Goal: Task Accomplishment & Management: Use online tool/utility

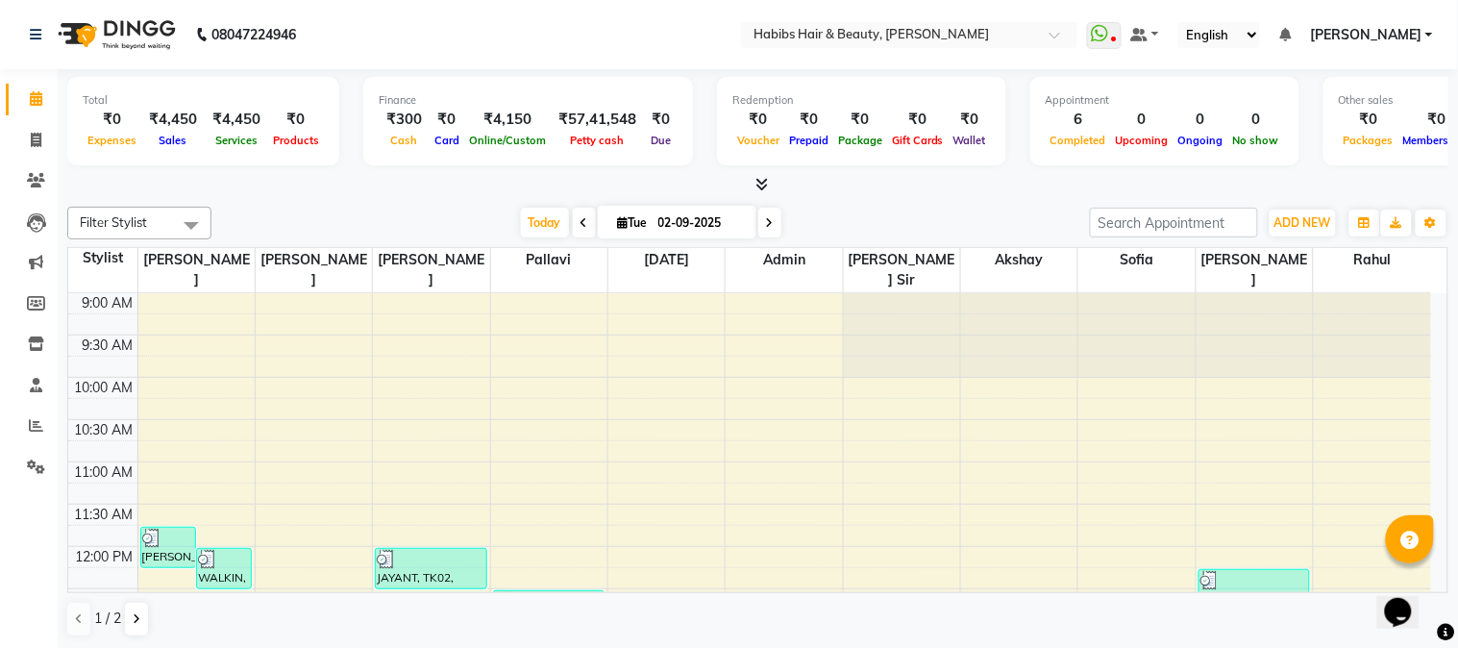
scroll to position [723, 0]
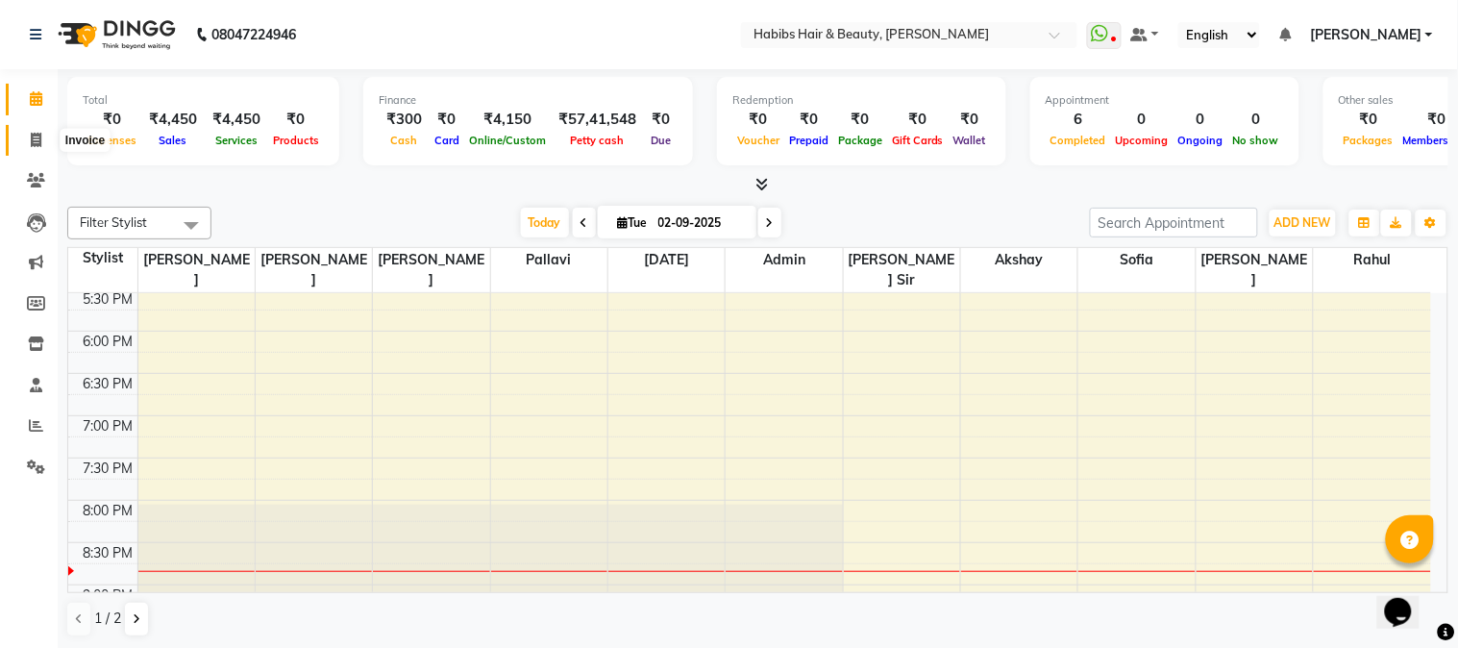
click at [37, 140] on icon at bounding box center [36, 140] width 11 height 14
select select "service"
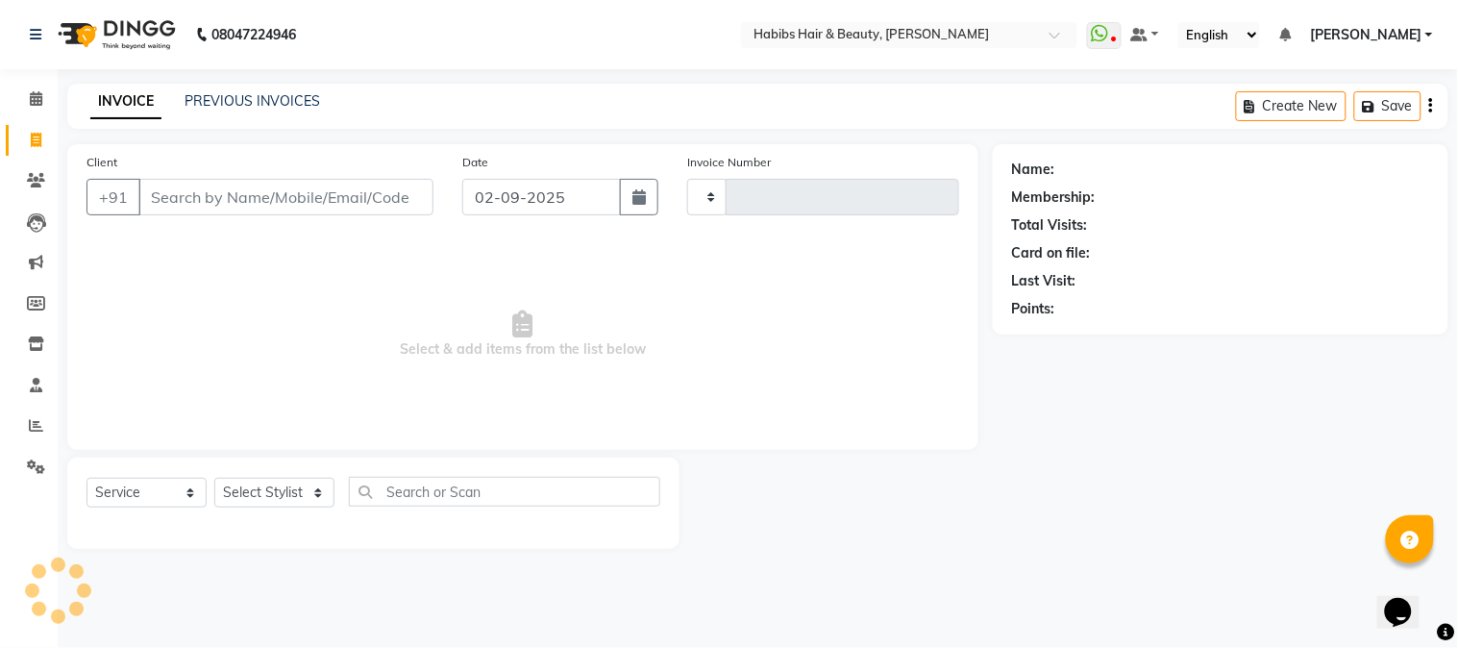
type input "4465"
select select "3712"
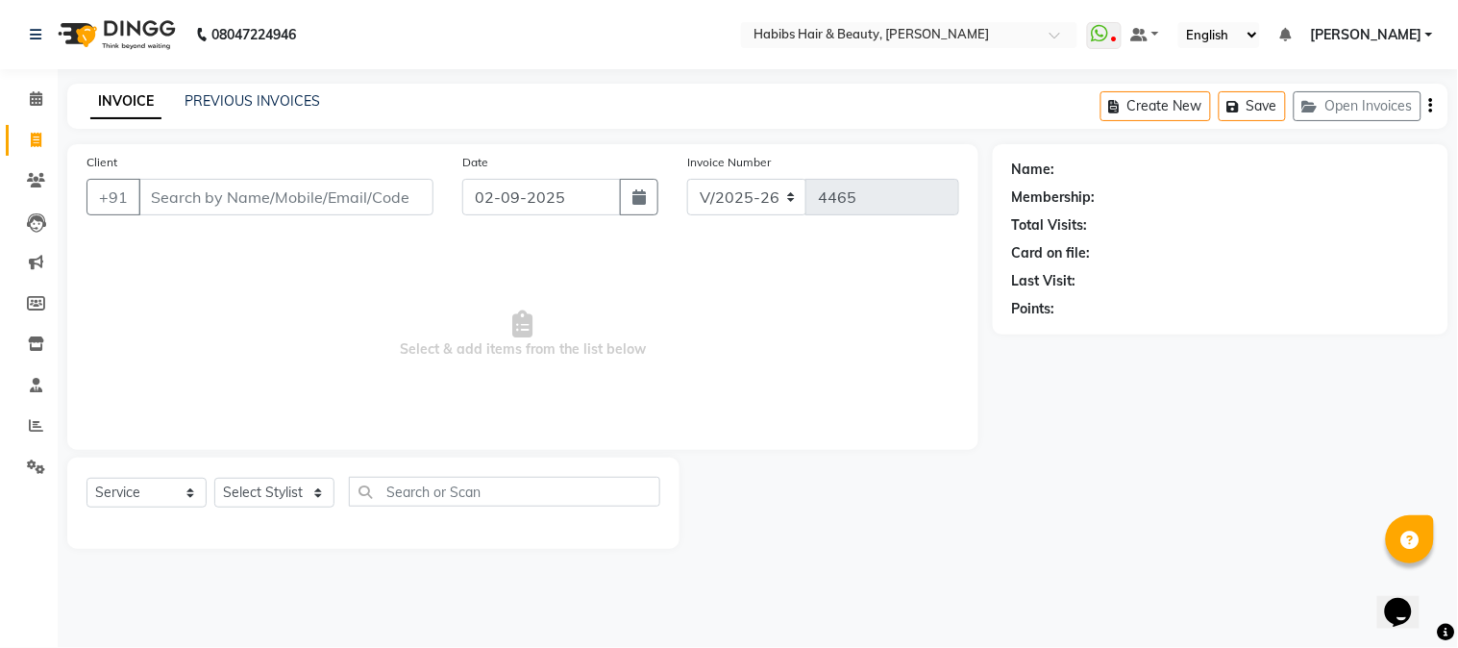
click at [212, 194] on input "Client" at bounding box center [285, 197] width 295 height 37
type input "5"
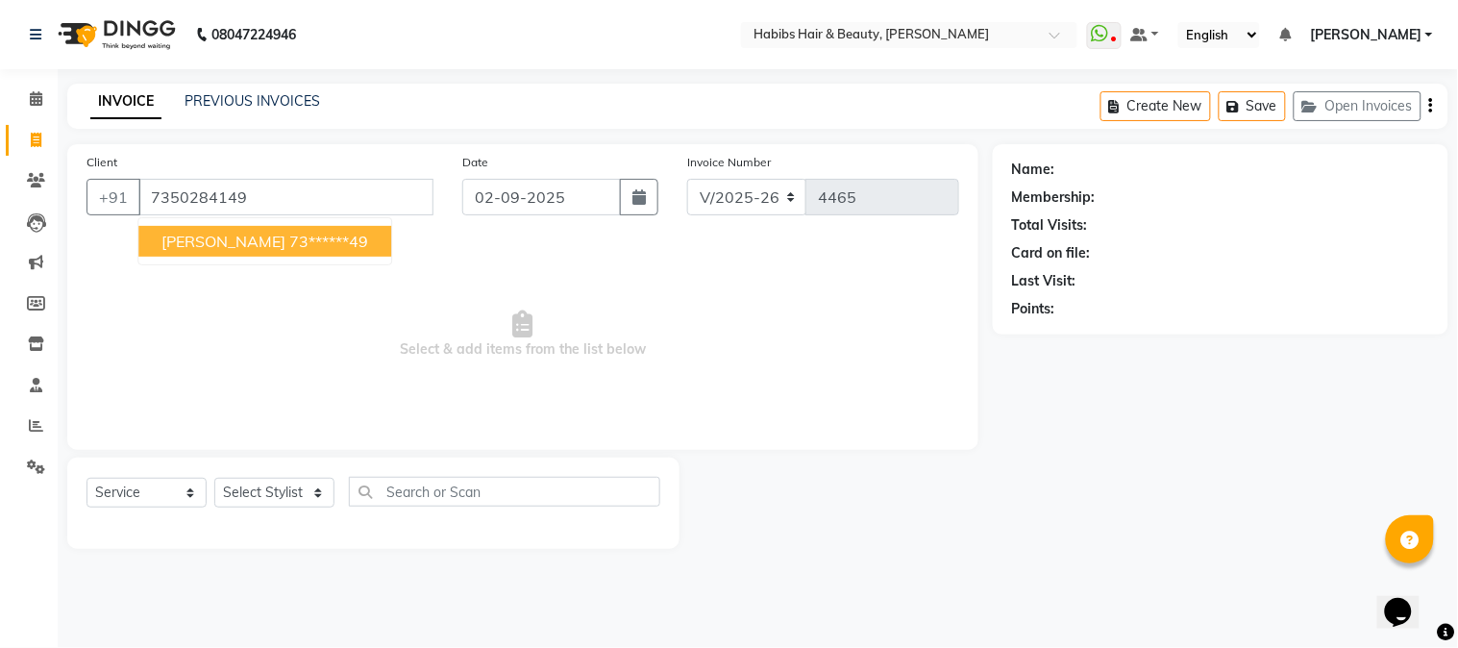
type input "7350284149"
select select "1: Object"
